Goal: Task Accomplishment & Management: Manage account settings

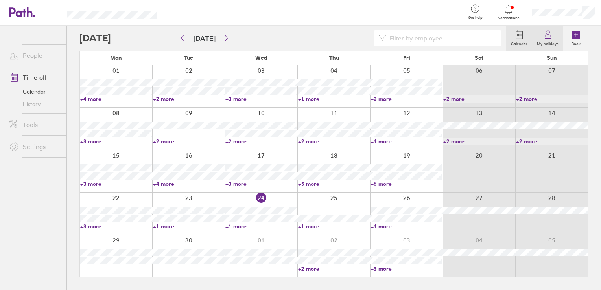
click at [553, 37] on link "My holidays" at bounding box center [547, 38] width 31 height 25
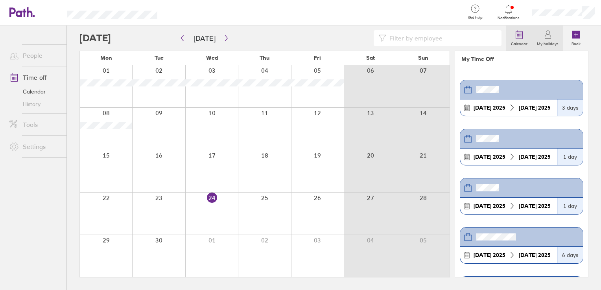
click at [513, 34] on link "Calendar" at bounding box center [519, 38] width 26 height 25
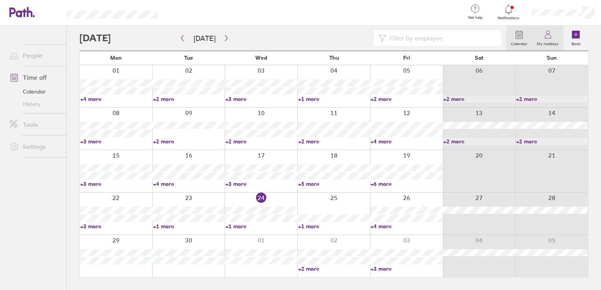
click at [547, 44] on label "My holidays" at bounding box center [547, 42] width 31 height 7
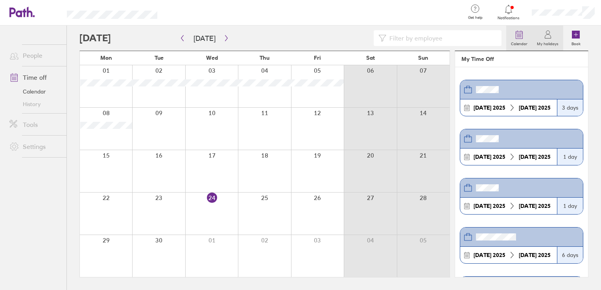
click at [523, 39] on icon at bounding box center [518, 34] width 9 height 9
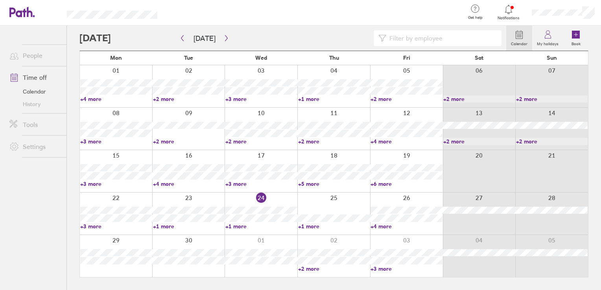
click at [578, 33] on icon at bounding box center [576, 35] width 8 height 8
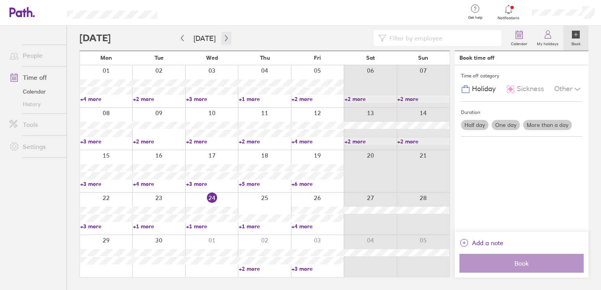
click at [223, 40] on icon "button" at bounding box center [226, 38] width 6 height 6
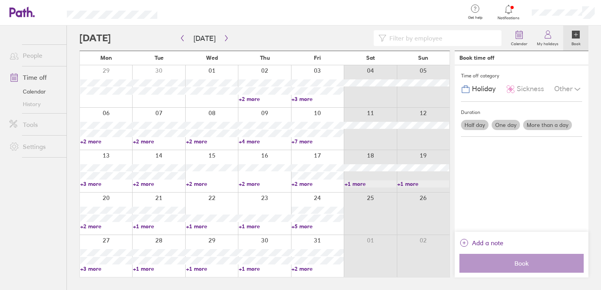
click at [196, 186] on link "+2 more" at bounding box center [212, 183] width 52 height 7
click at [206, 180] on div at bounding box center [211, 171] width 53 height 42
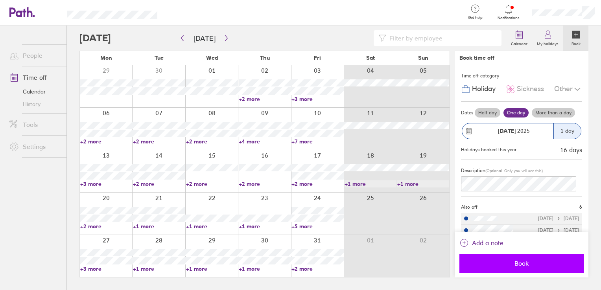
click at [509, 259] on button "Book" at bounding box center [521, 263] width 124 height 19
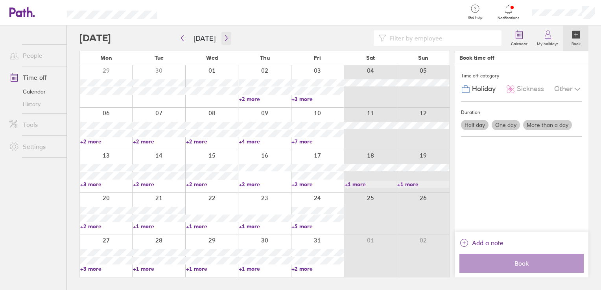
click at [225, 40] on icon "button" at bounding box center [226, 38] width 2 height 6
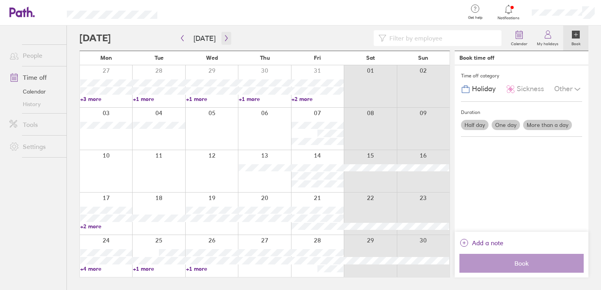
click at [225, 40] on icon "button" at bounding box center [226, 38] width 2 height 6
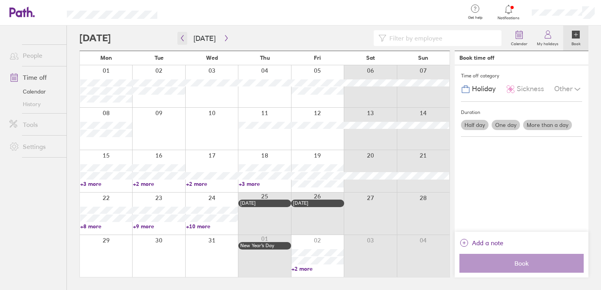
click at [184, 36] on icon "button" at bounding box center [182, 38] width 6 height 6
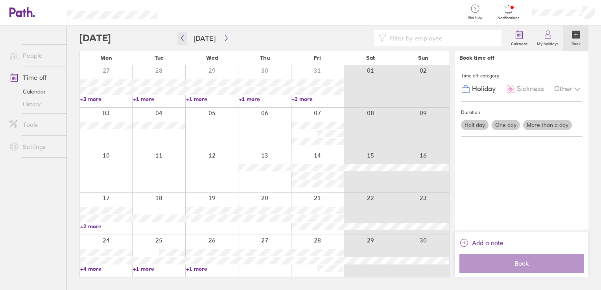
click at [177, 32] on button "button" at bounding box center [182, 38] width 10 height 13
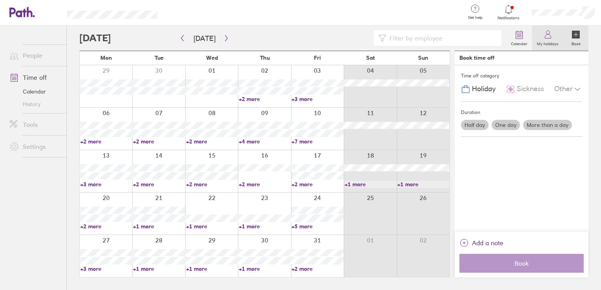
click at [543, 42] on label "My holidays" at bounding box center [547, 42] width 31 height 7
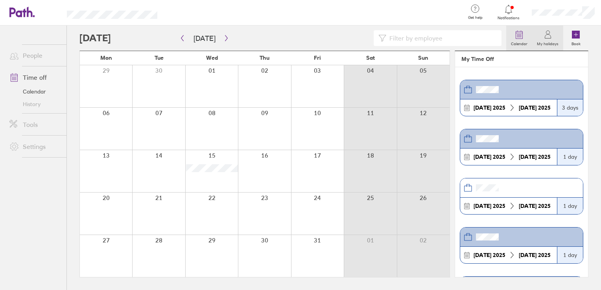
click at [525, 34] on link "Calendar" at bounding box center [519, 38] width 26 height 25
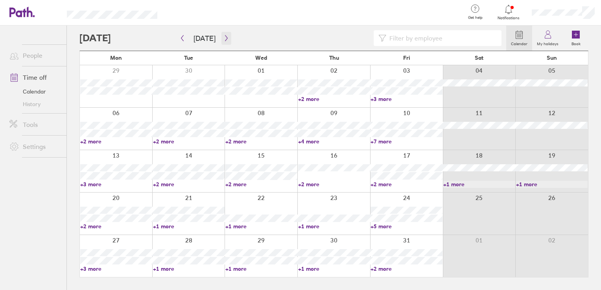
click at [225, 37] on icon "button" at bounding box center [226, 38] width 6 height 6
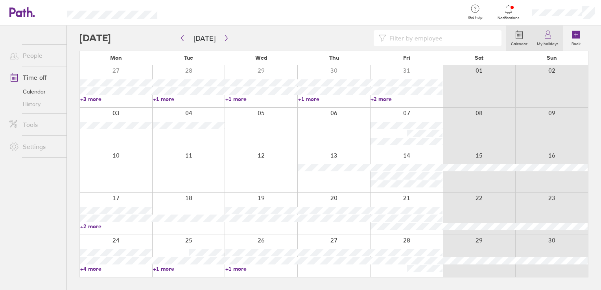
click at [551, 38] on icon at bounding box center [548, 37] width 6 height 4
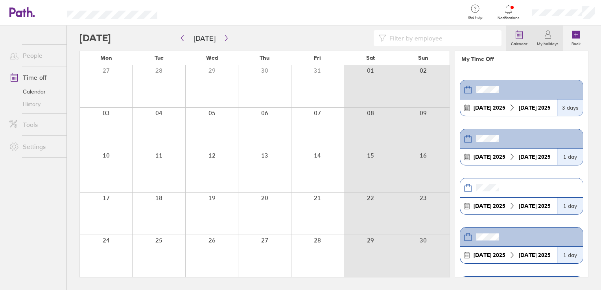
click at [517, 39] on label "Calendar" at bounding box center [519, 42] width 26 height 7
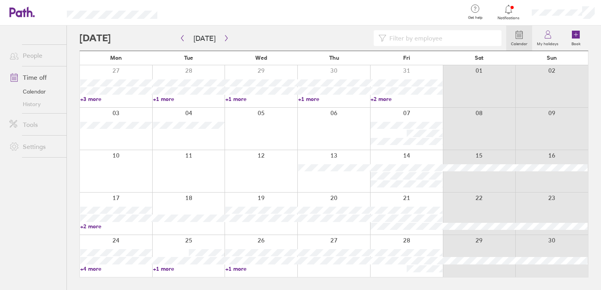
click at [516, 13] on div at bounding box center [509, 9] width 26 height 11
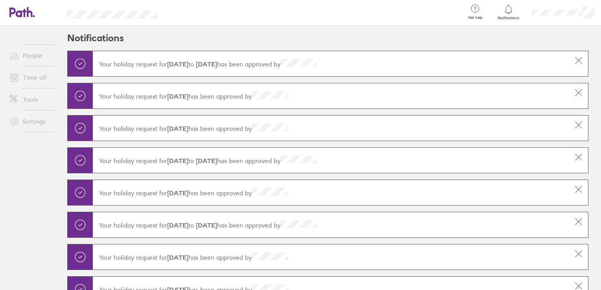
click at [29, 72] on link "Time off" at bounding box center [34, 78] width 63 height 16
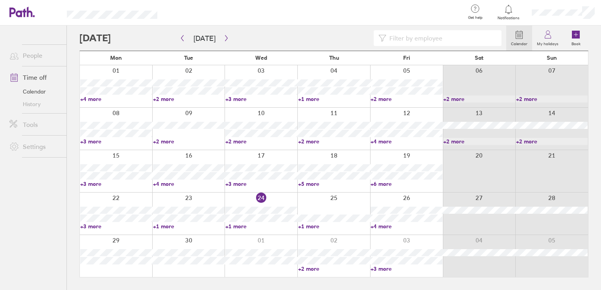
click at [30, 53] on link "People" at bounding box center [34, 56] width 63 height 16
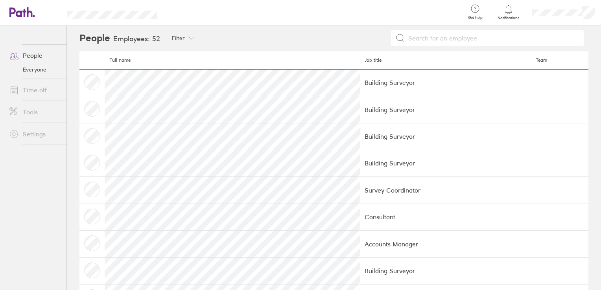
click at [17, 88] on icon at bounding box center [14, 90] width 7 height 7
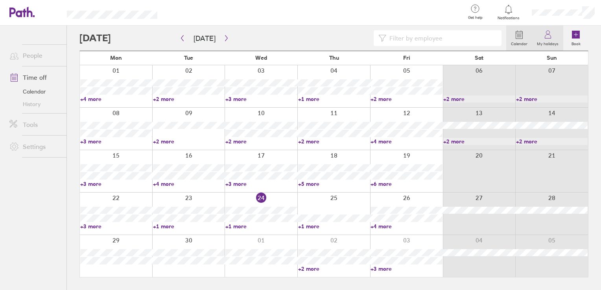
click at [551, 40] on label "My holidays" at bounding box center [547, 42] width 31 height 7
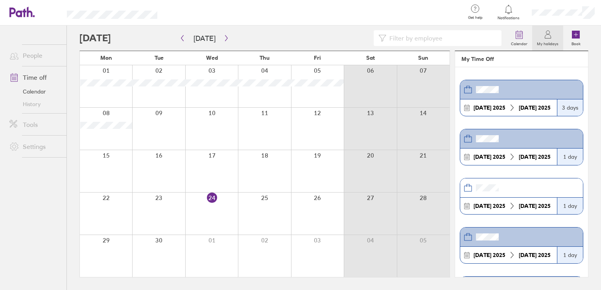
click at [39, 104] on link "History" at bounding box center [34, 104] width 63 height 13
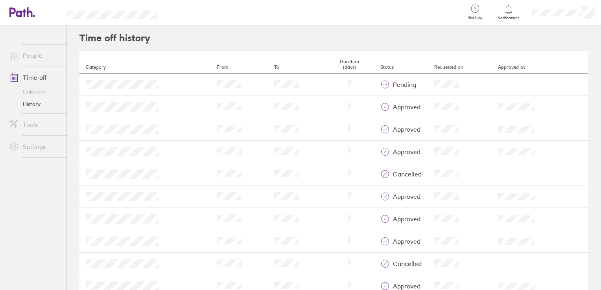
click at [25, 9] on icon at bounding box center [17, 11] width 17 height 9
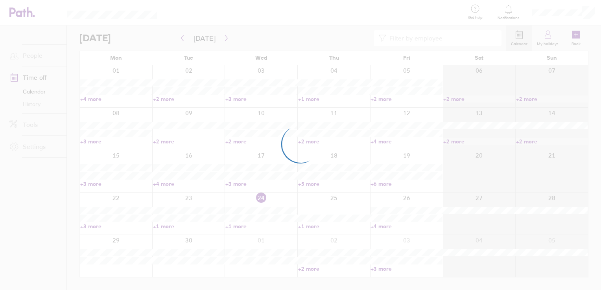
click at [589, 12] on div at bounding box center [300, 145] width 601 height 290
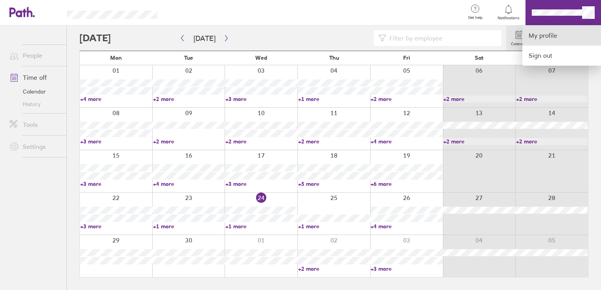
click at [538, 35] on link "My profile" at bounding box center [561, 36] width 79 height 20
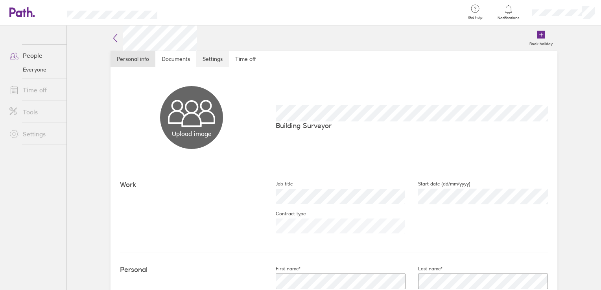
click at [207, 57] on link "Settings" at bounding box center [212, 59] width 33 height 16
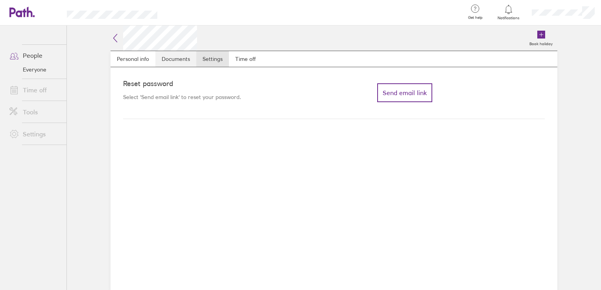
click at [180, 57] on link "Documents" at bounding box center [175, 59] width 41 height 16
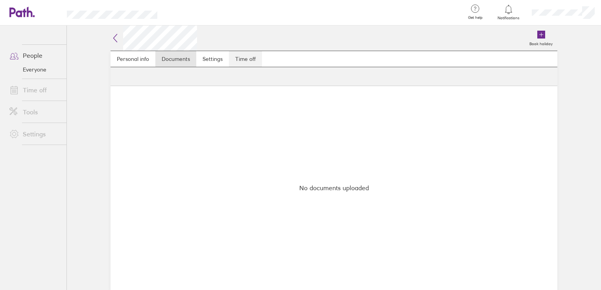
click at [241, 58] on link "Time off" at bounding box center [245, 59] width 33 height 16
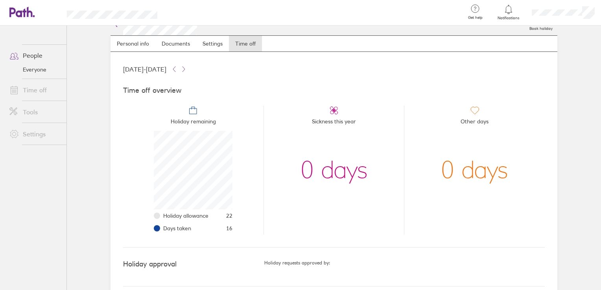
scroll to position [24, 0]
